Goal: Complete application form: Complete application form

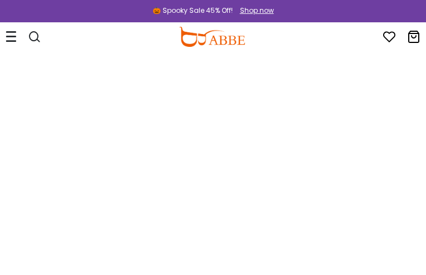
type input "**********"
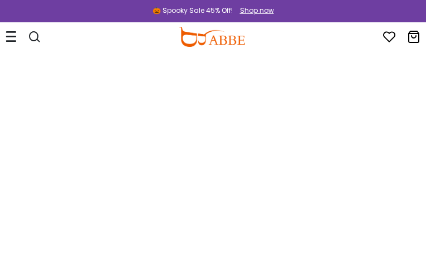
type input "**********"
type input "*********"
